Goal: Use online tool/utility: Utilize a website feature to perform a specific function

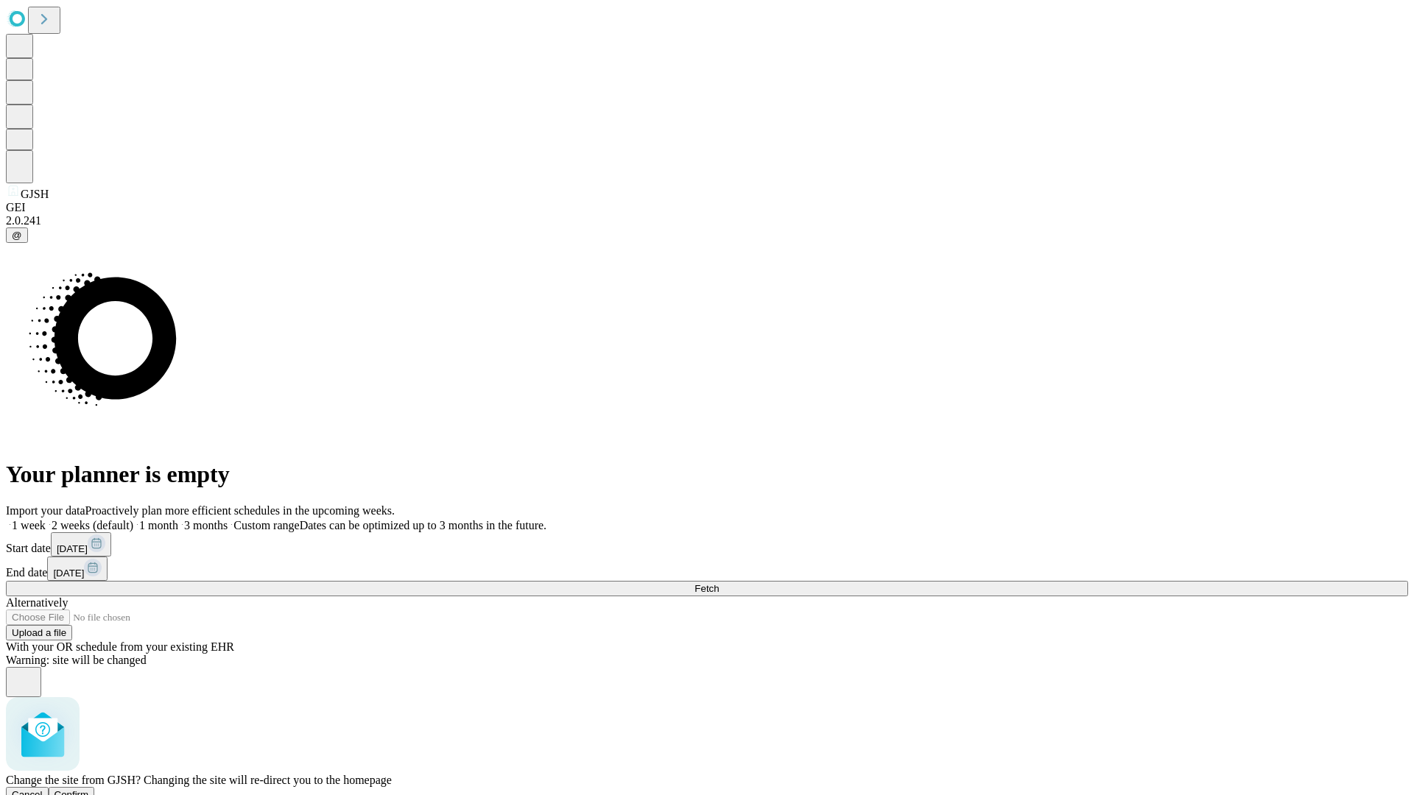
click at [89, 790] on span "Confirm" at bounding box center [72, 795] width 35 height 11
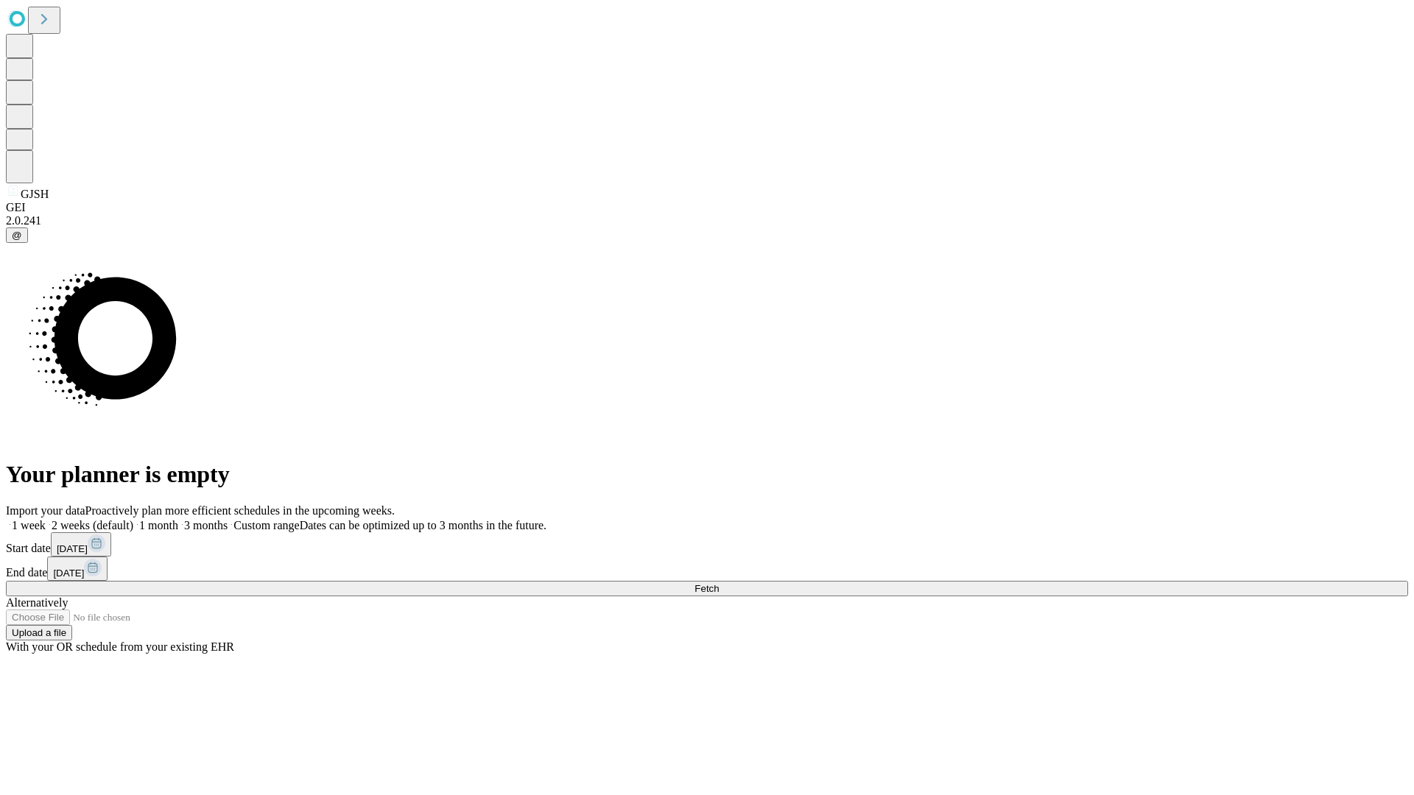
click at [178, 519] on label "1 month" at bounding box center [155, 525] width 45 height 13
click at [719, 583] on span "Fetch" at bounding box center [707, 588] width 24 height 11
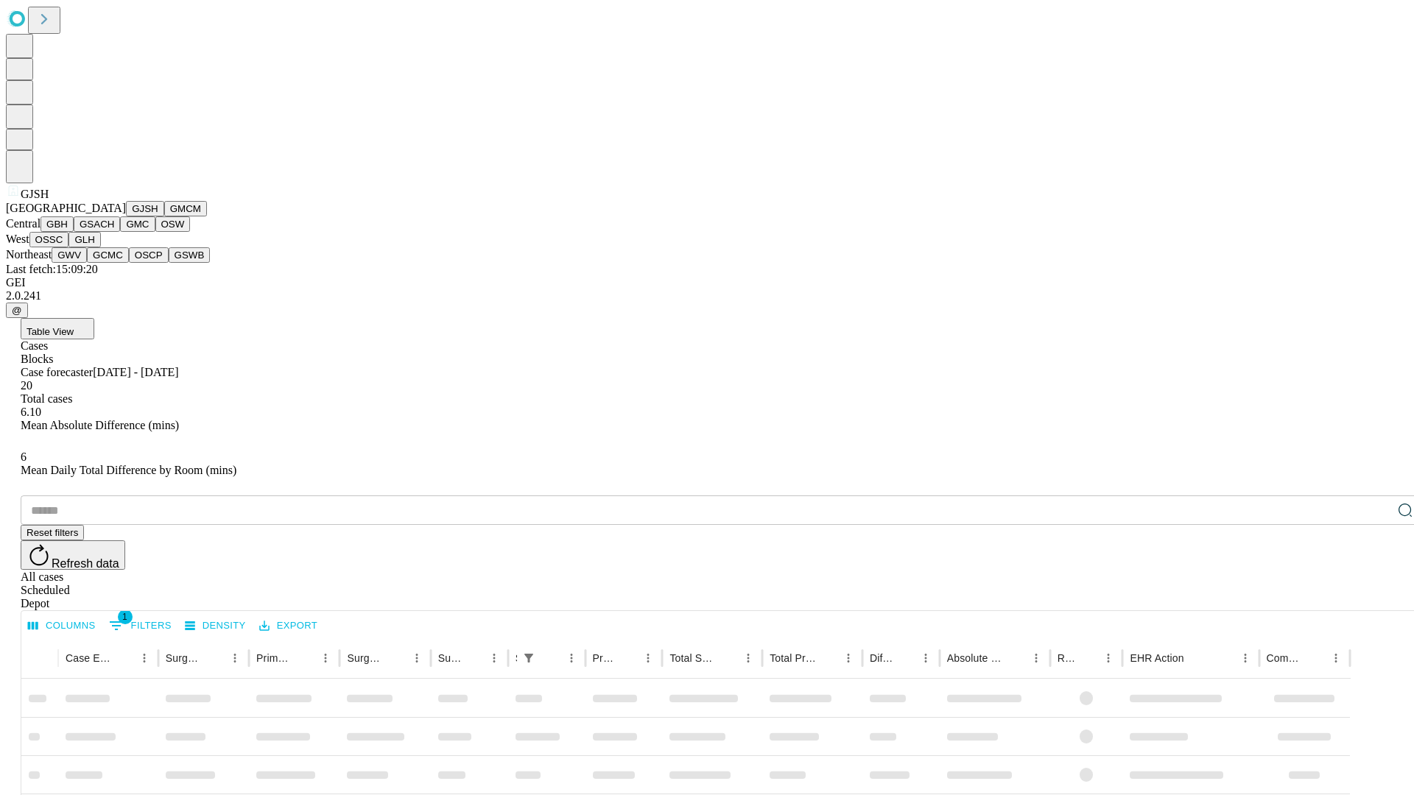
click at [164, 217] on button "GMCM" at bounding box center [185, 208] width 43 height 15
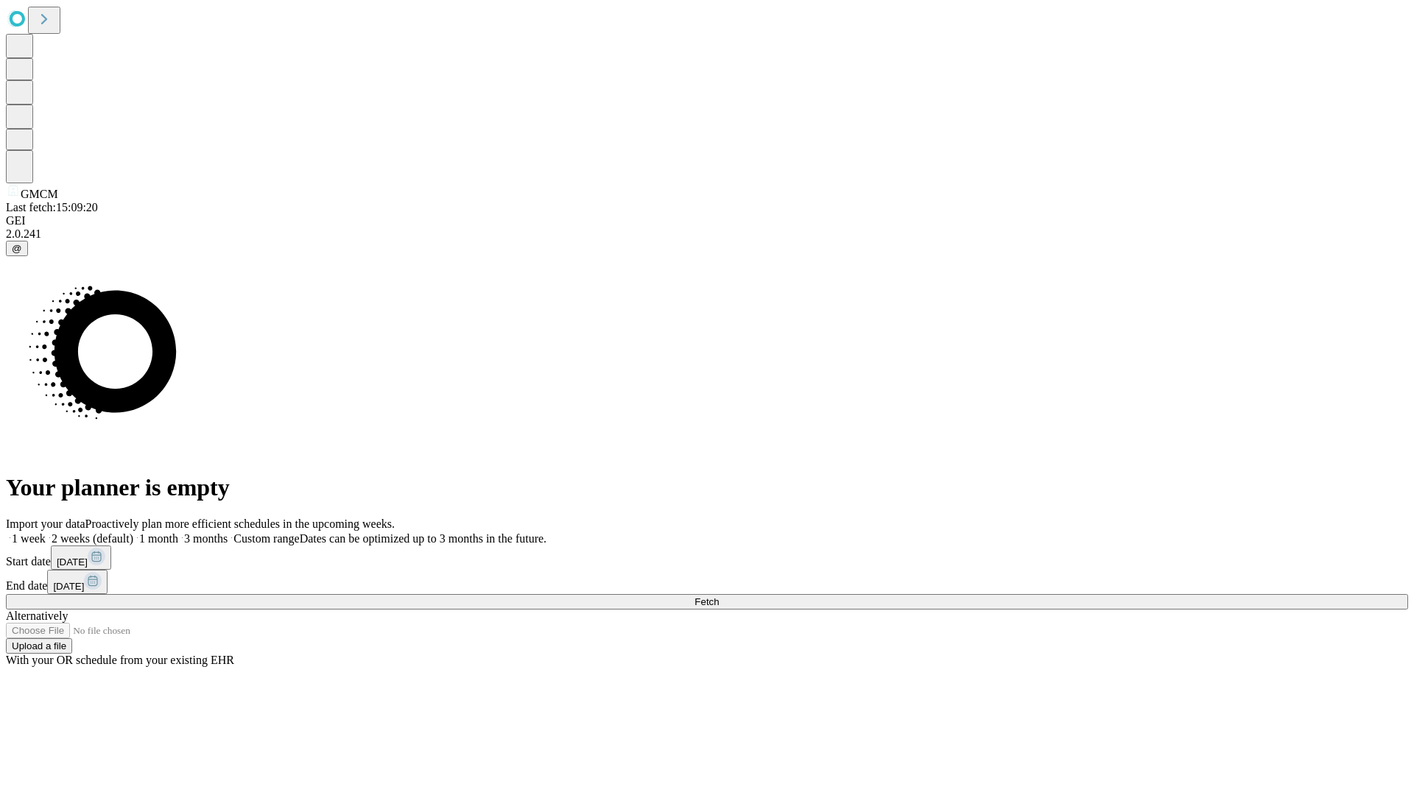
click at [178, 533] on label "1 month" at bounding box center [155, 539] width 45 height 13
click at [719, 597] on span "Fetch" at bounding box center [707, 602] width 24 height 11
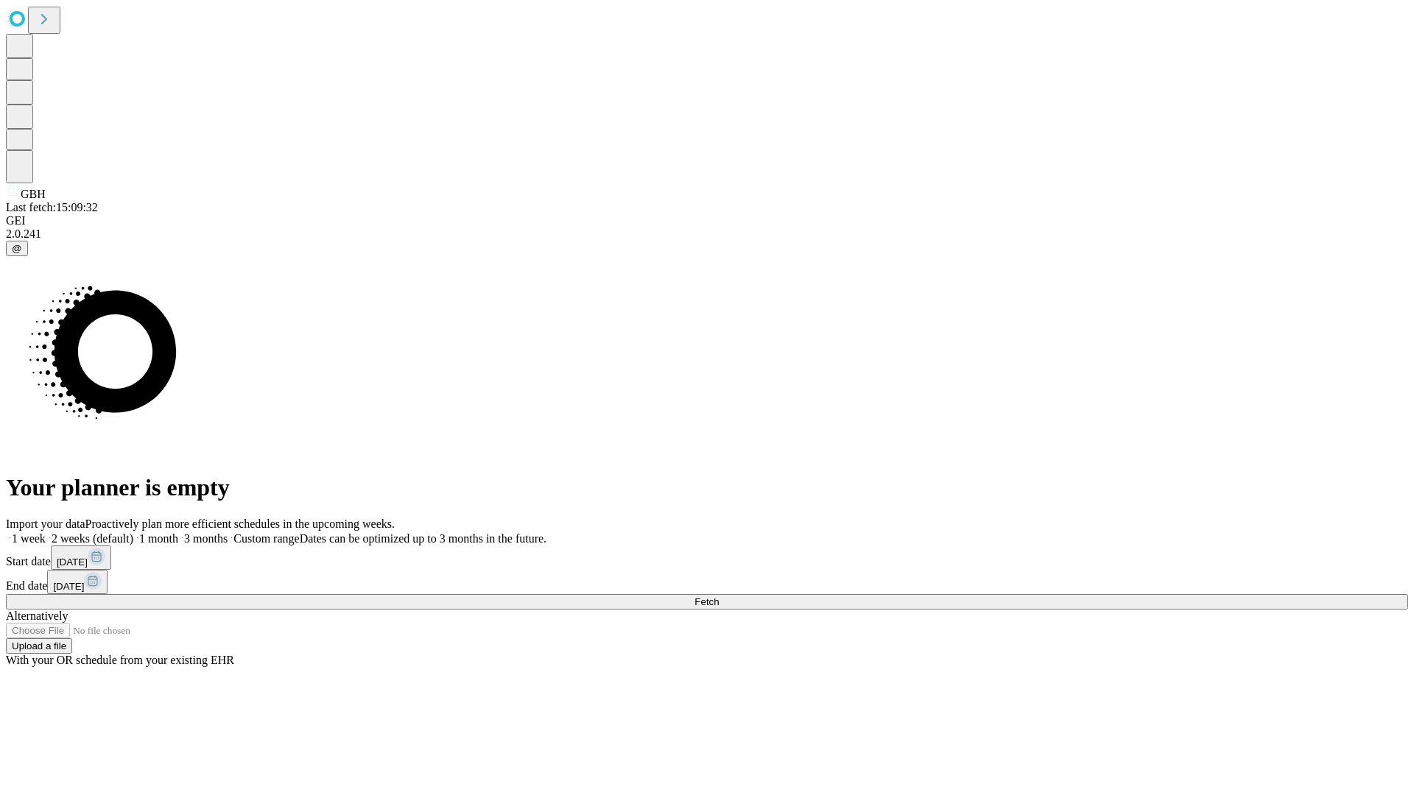
click at [178, 533] on label "1 month" at bounding box center [155, 539] width 45 height 13
click at [719, 597] on span "Fetch" at bounding box center [707, 602] width 24 height 11
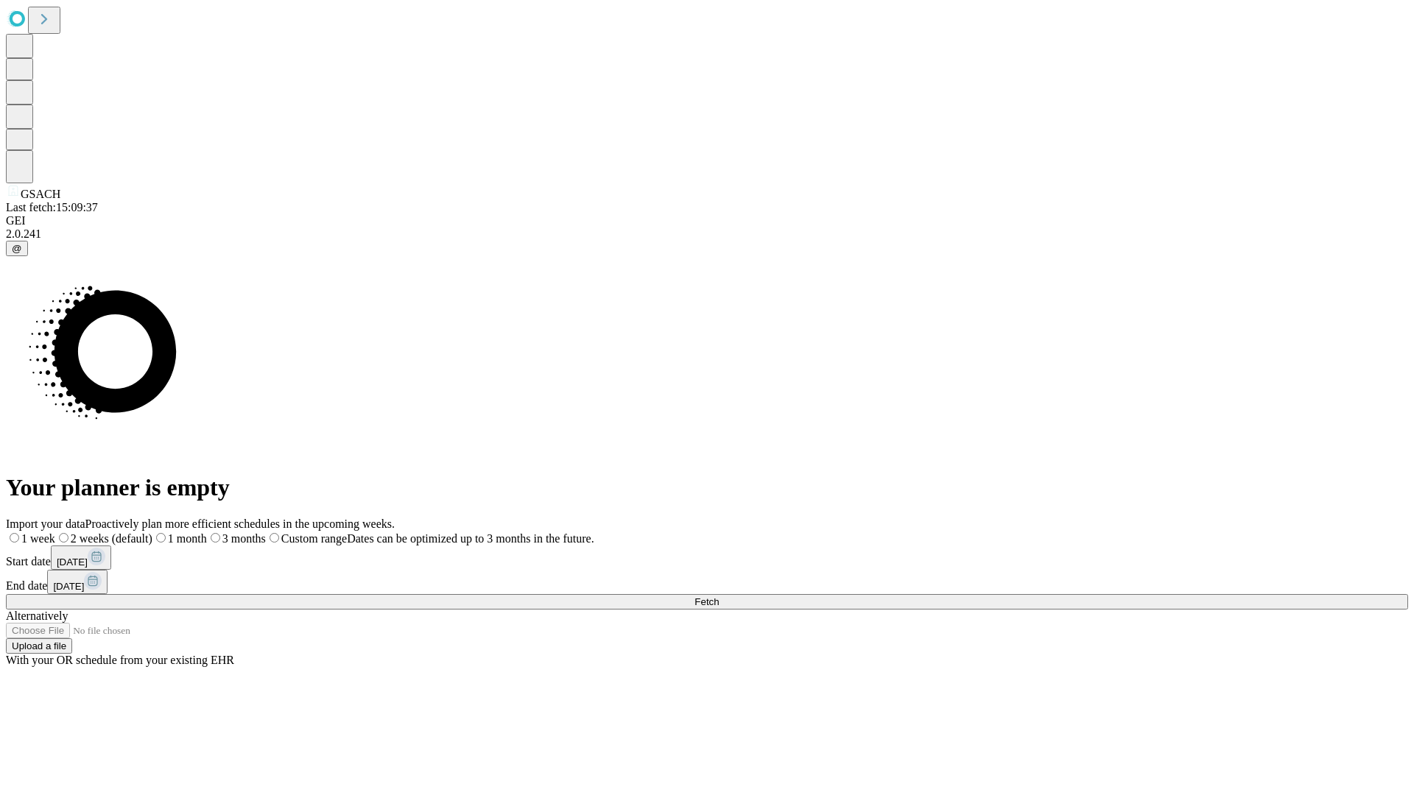
click at [207, 533] on label "1 month" at bounding box center [179, 539] width 55 height 13
click at [719, 597] on span "Fetch" at bounding box center [707, 602] width 24 height 11
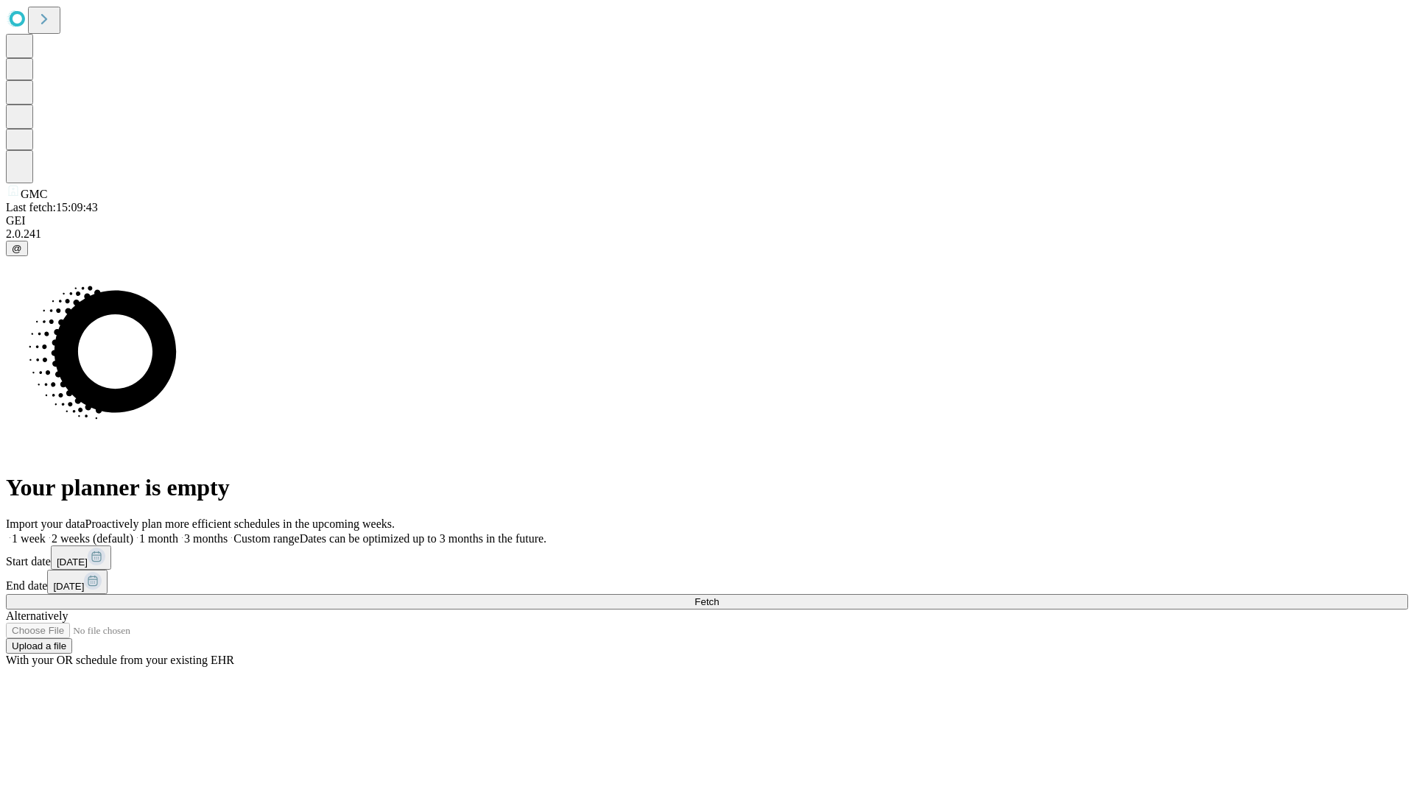
click at [178, 533] on label "1 month" at bounding box center [155, 539] width 45 height 13
click at [719, 597] on span "Fetch" at bounding box center [707, 602] width 24 height 11
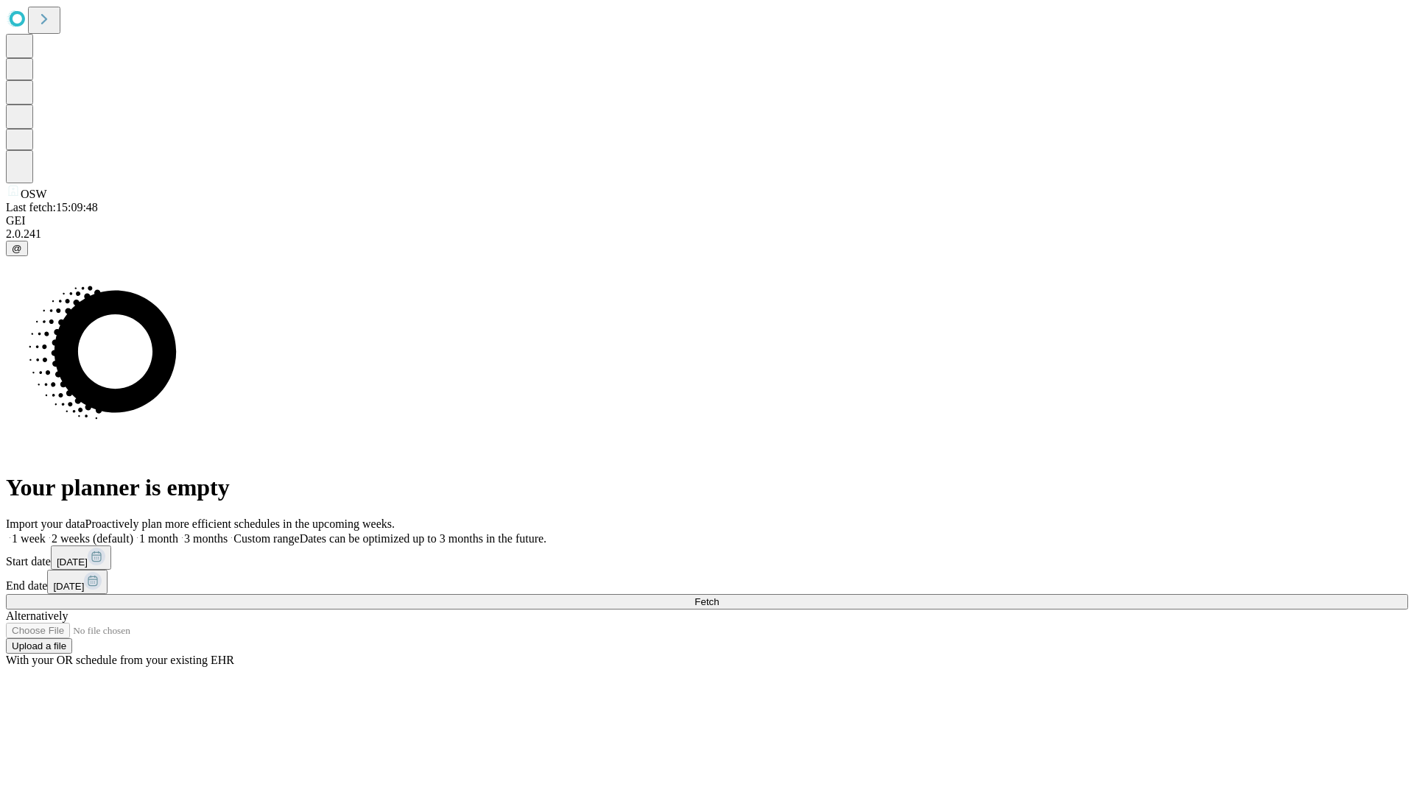
click at [178, 533] on label "1 month" at bounding box center [155, 539] width 45 height 13
click at [719, 597] on span "Fetch" at bounding box center [707, 602] width 24 height 11
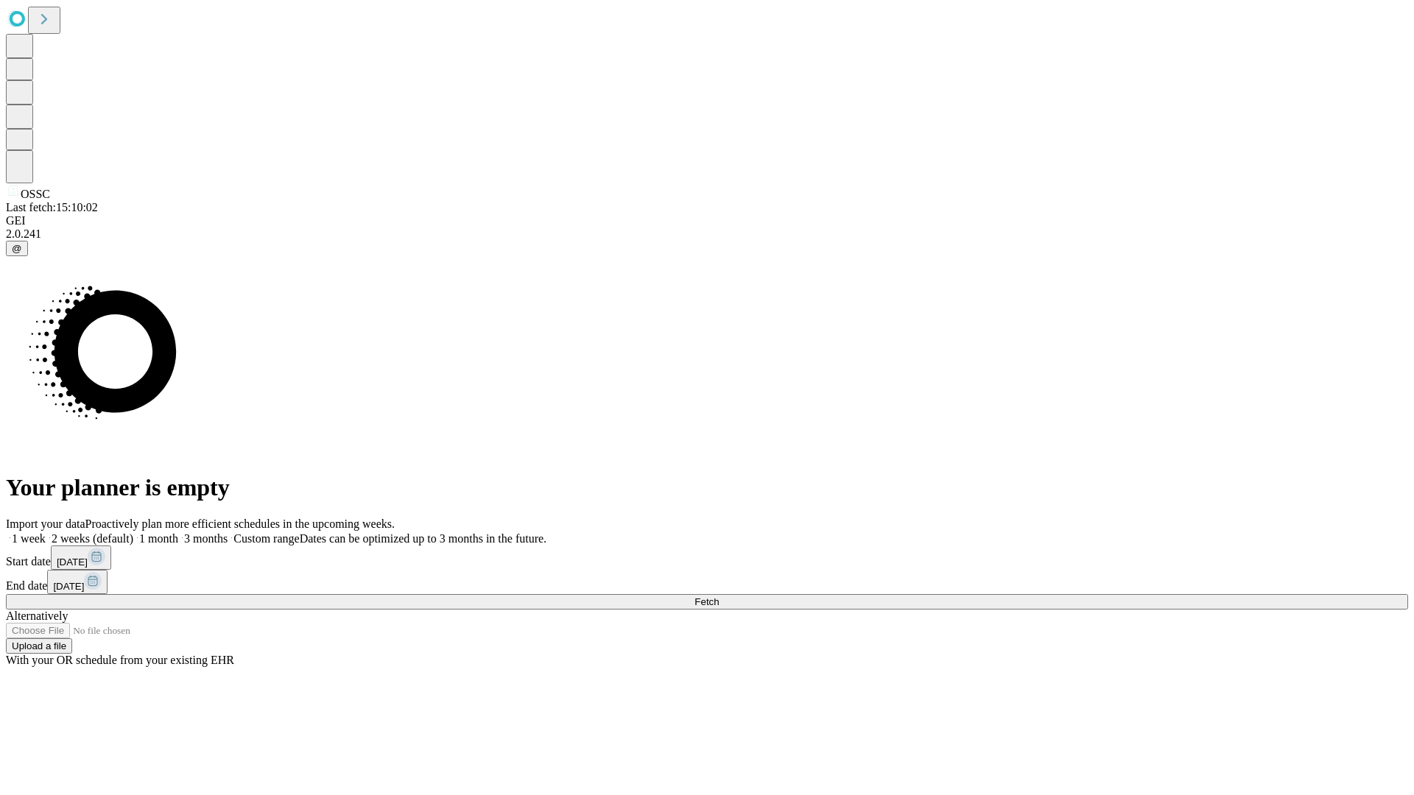
click at [178, 533] on label "1 month" at bounding box center [155, 539] width 45 height 13
click at [719, 597] on span "Fetch" at bounding box center [707, 602] width 24 height 11
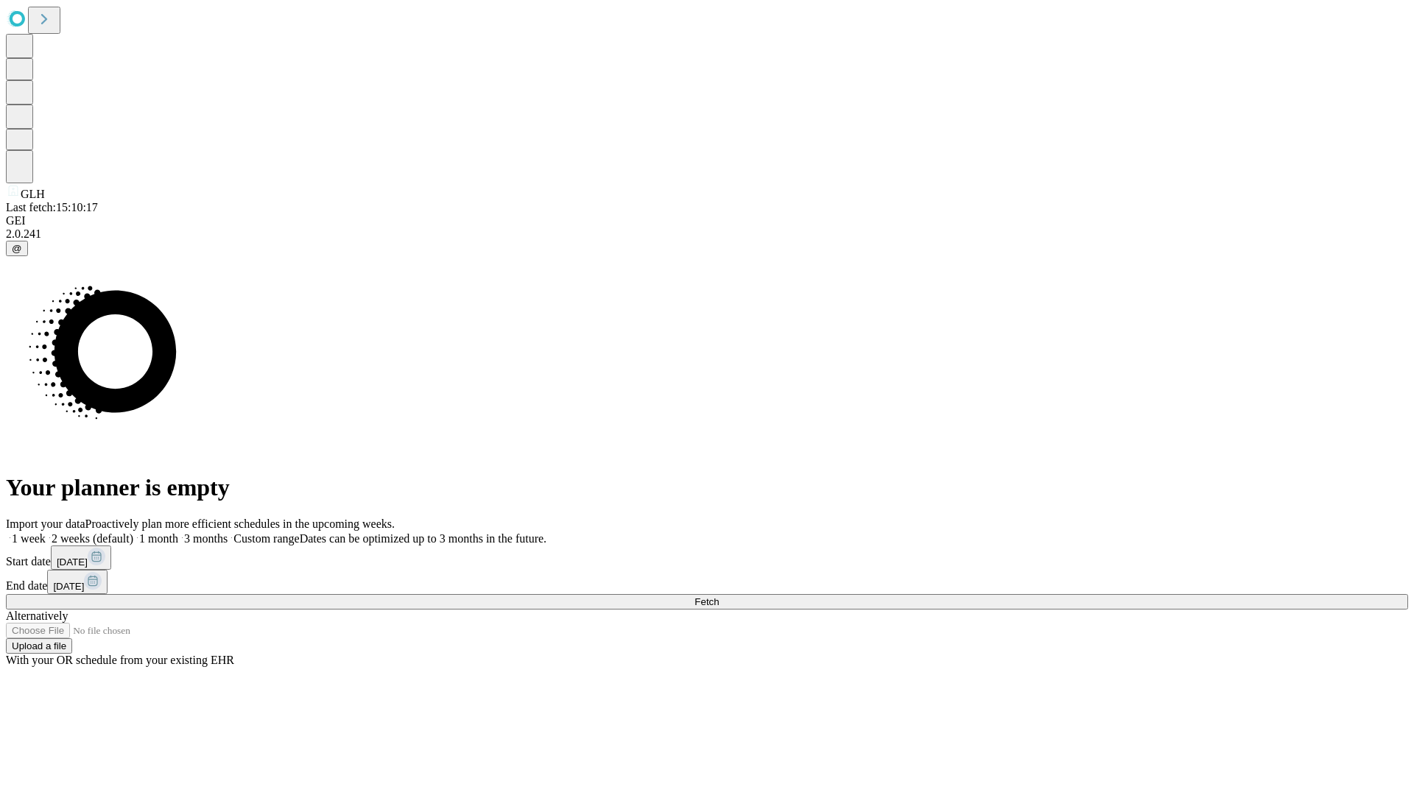
click at [178, 533] on label "1 month" at bounding box center [155, 539] width 45 height 13
click at [719, 597] on span "Fetch" at bounding box center [707, 602] width 24 height 11
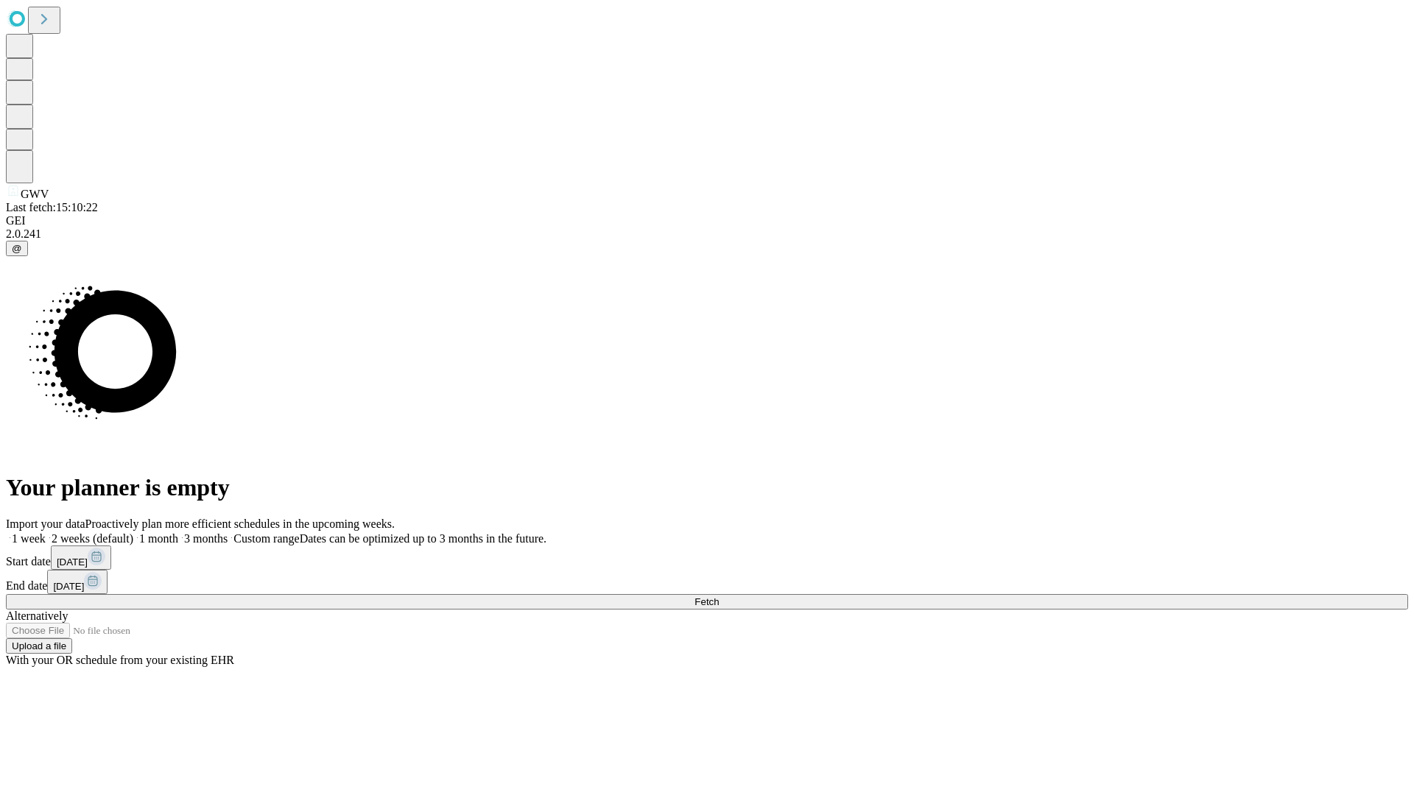
click at [178, 533] on label "1 month" at bounding box center [155, 539] width 45 height 13
click at [719, 597] on span "Fetch" at bounding box center [707, 602] width 24 height 11
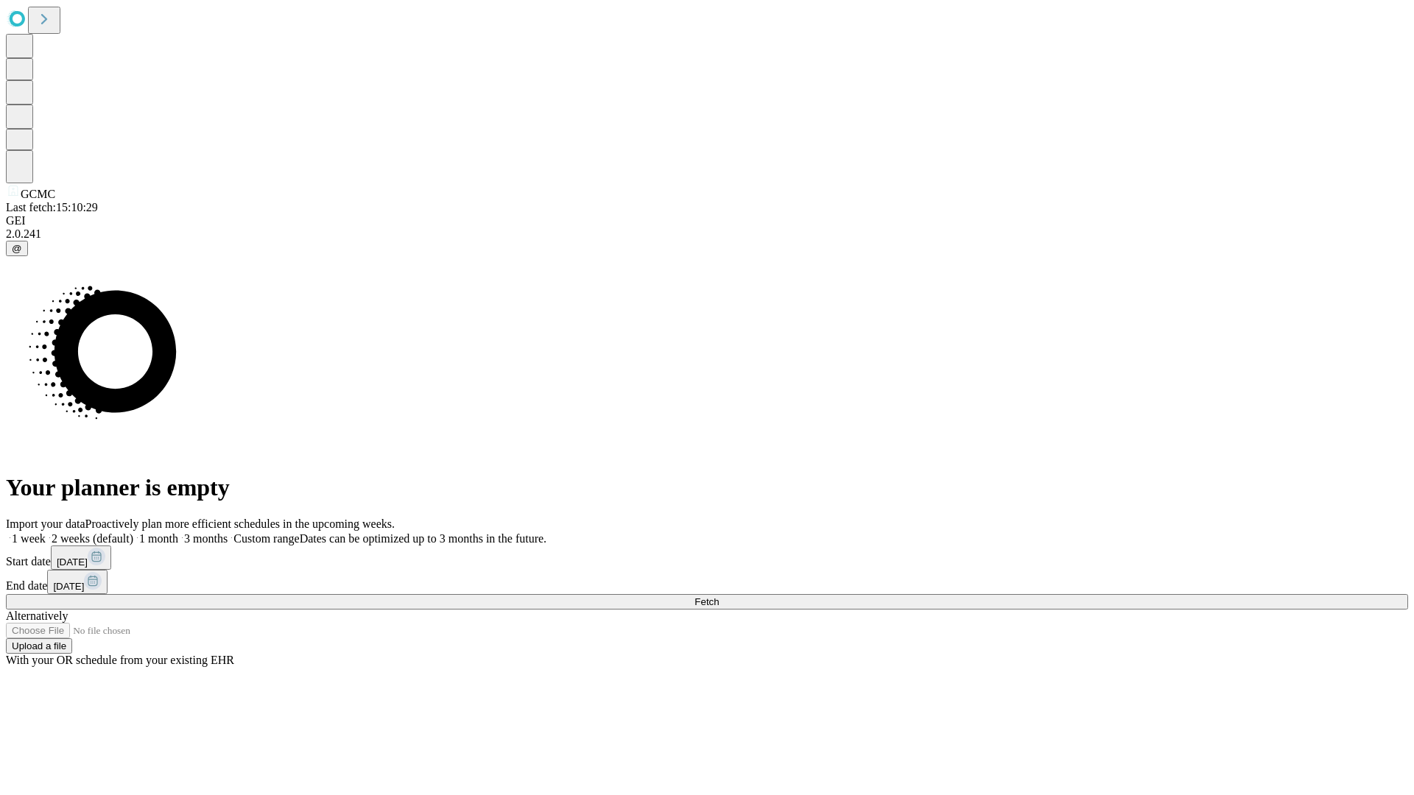
click at [178, 533] on label "1 month" at bounding box center [155, 539] width 45 height 13
click at [719, 597] on span "Fetch" at bounding box center [707, 602] width 24 height 11
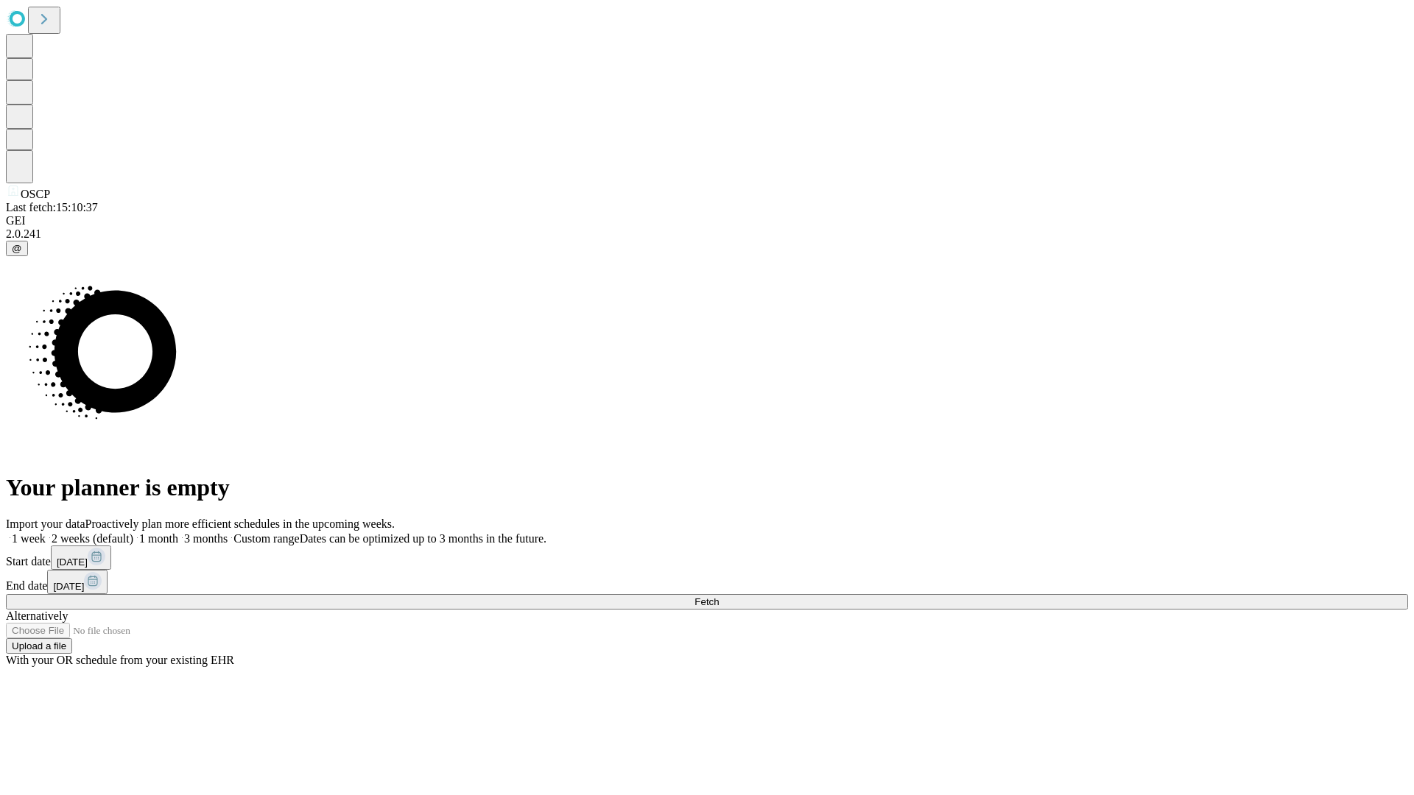
click at [178, 533] on label "1 month" at bounding box center [155, 539] width 45 height 13
click at [719, 597] on span "Fetch" at bounding box center [707, 602] width 24 height 11
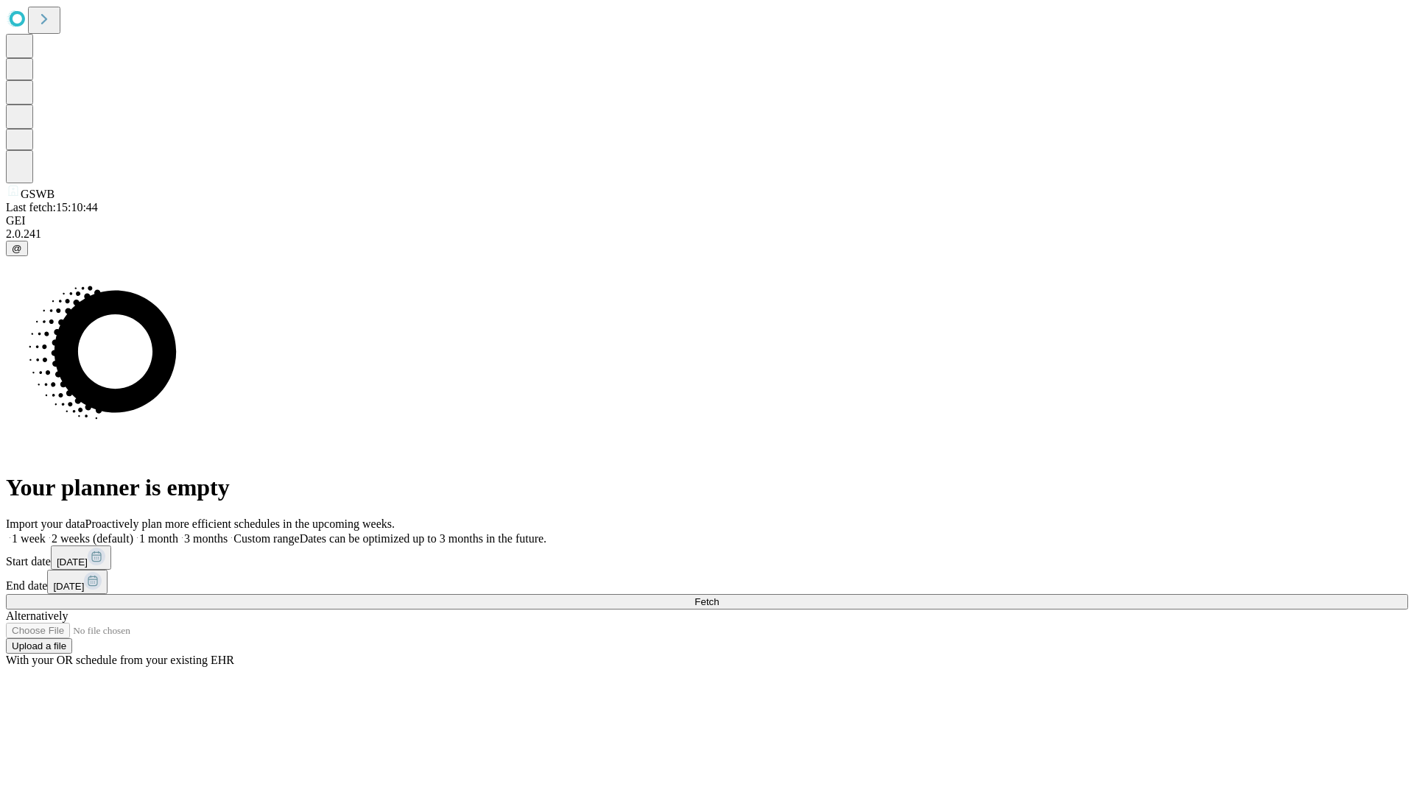
click at [178, 533] on label "1 month" at bounding box center [155, 539] width 45 height 13
click at [719, 597] on span "Fetch" at bounding box center [707, 602] width 24 height 11
